Goal: Task Accomplishment & Management: Manage account settings

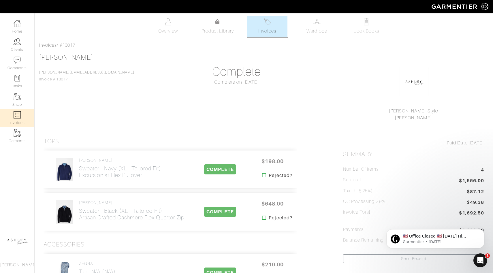
click at [15, 113] on img at bounding box center [17, 114] width 7 height 7
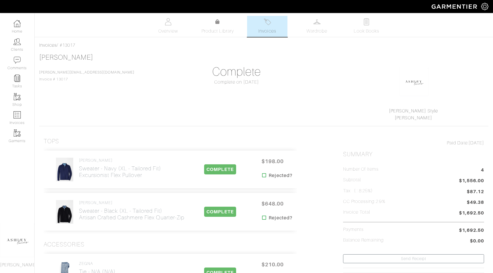
select select
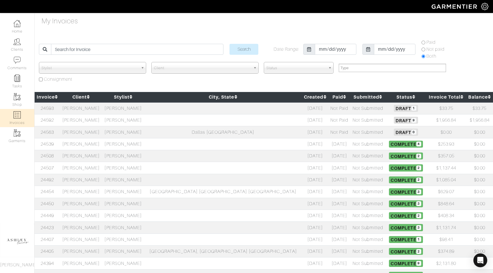
click at [144, 110] on td "[PERSON_NAME]" at bounding box center [123, 108] width 42 height 12
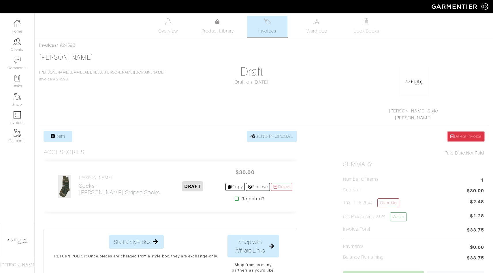
click at [473, 133] on link "Delete Invoice" at bounding box center [466, 136] width 36 height 9
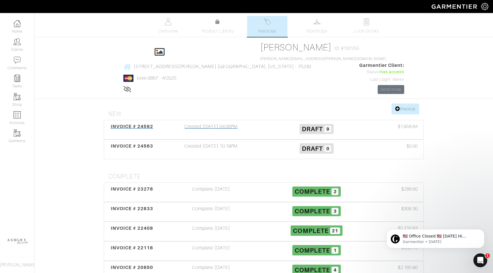
click at [328, 126] on span "9" at bounding box center [327, 129] width 7 height 7
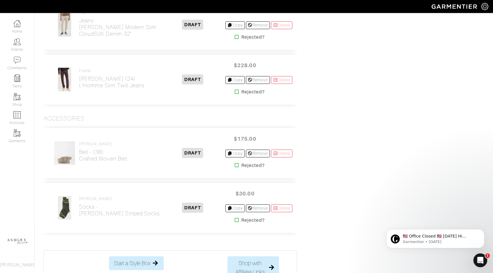
scroll to position [552, 0]
